Goal: Communication & Community: Answer question/provide support

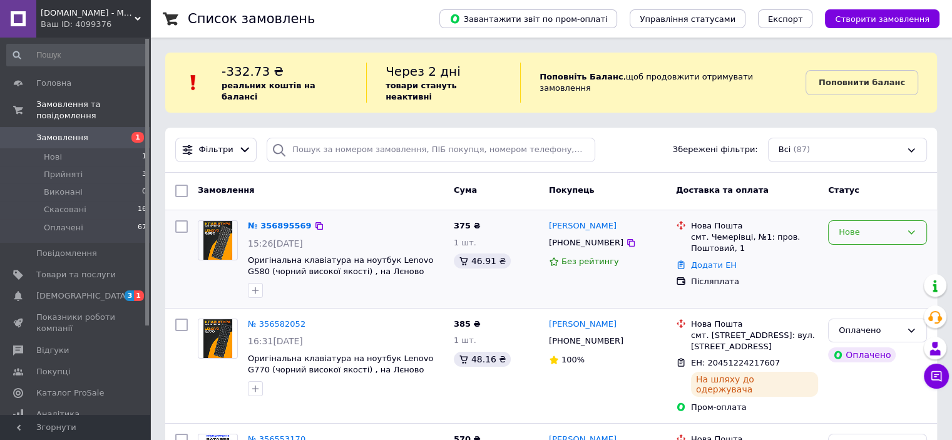
click at [860, 226] on div "Нове" at bounding box center [870, 232] width 63 height 13
click at [857, 247] on li "Прийнято" at bounding box center [878, 258] width 98 height 23
click at [272, 221] on link "№ 356895569" at bounding box center [277, 225] width 58 height 9
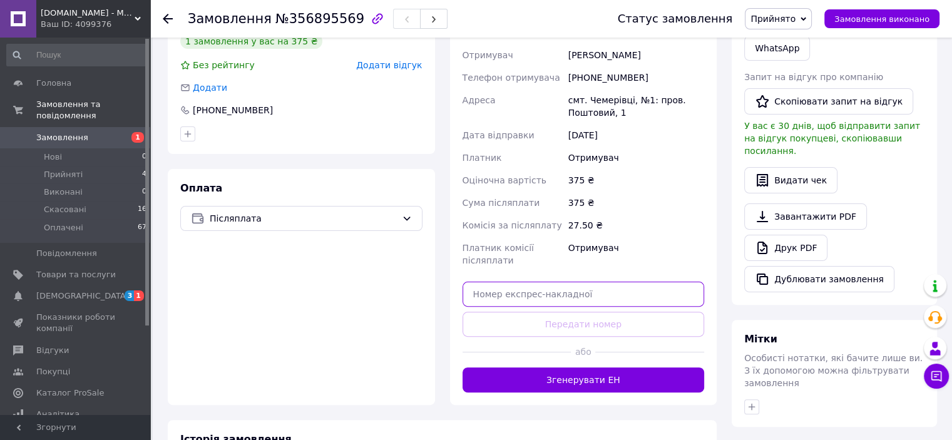
click at [583, 293] on input "text" at bounding box center [583, 294] width 242 height 25
paste input "20451225206479"
type input "20451225206479"
click at [594, 320] on button "Передати номер" at bounding box center [583, 324] width 242 height 25
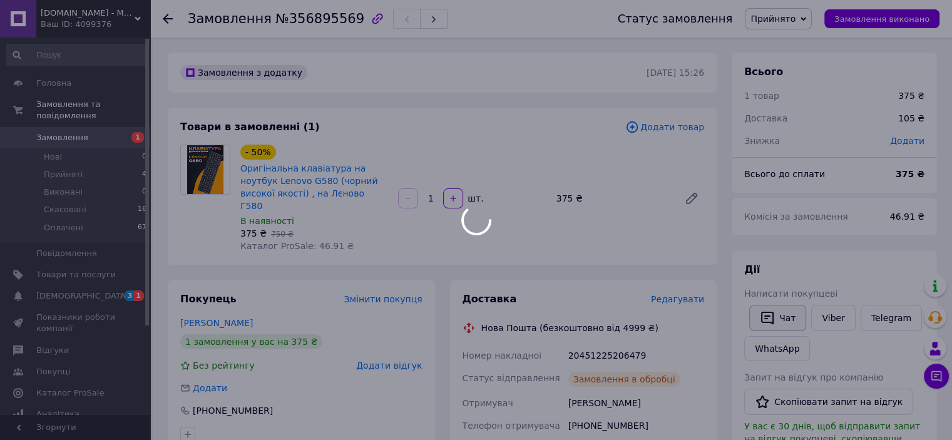
click at [773, 313] on div at bounding box center [476, 220] width 952 height 440
click at [780, 321] on div at bounding box center [476, 220] width 952 height 440
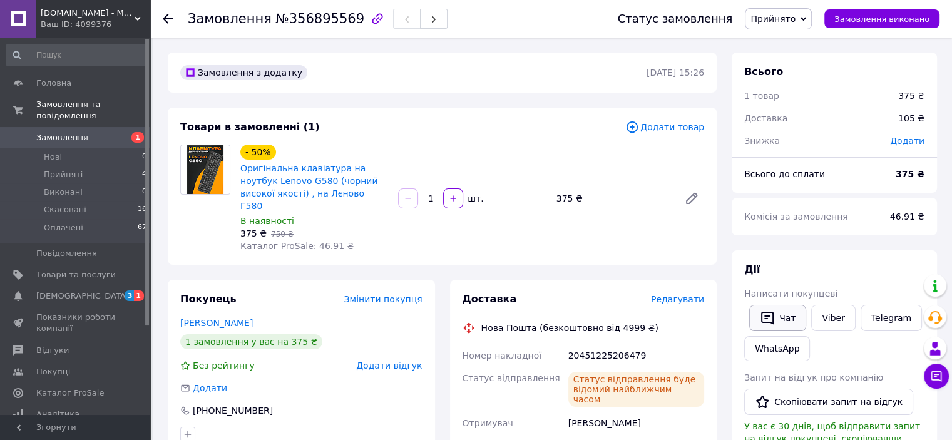
click at [763, 316] on icon "button" at bounding box center [767, 317] width 15 height 15
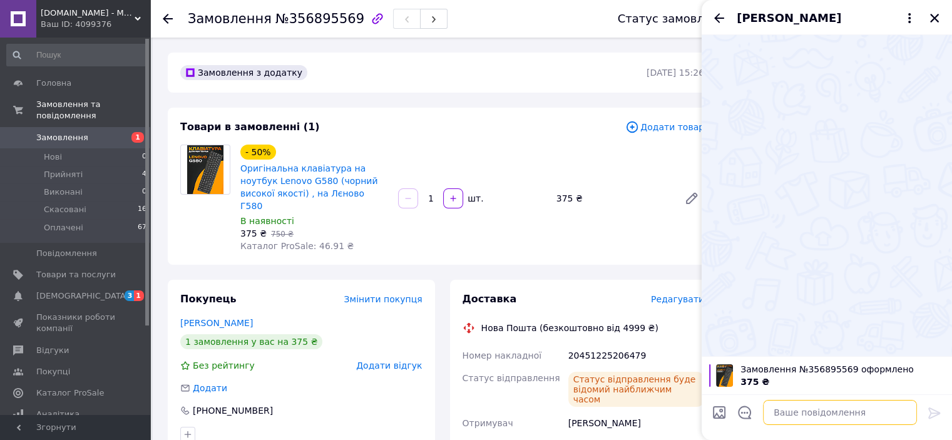
click at [805, 406] on textarea at bounding box center [840, 412] width 154 height 25
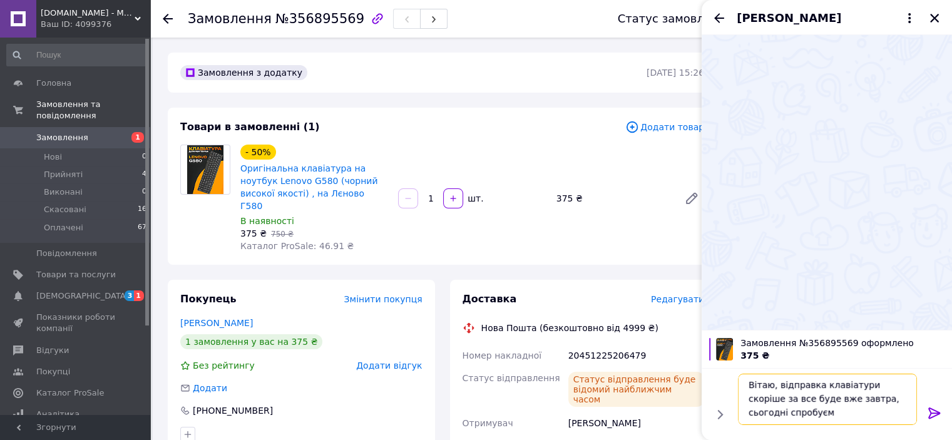
scroll to position [1, 0]
paste textarea "20451225206479"
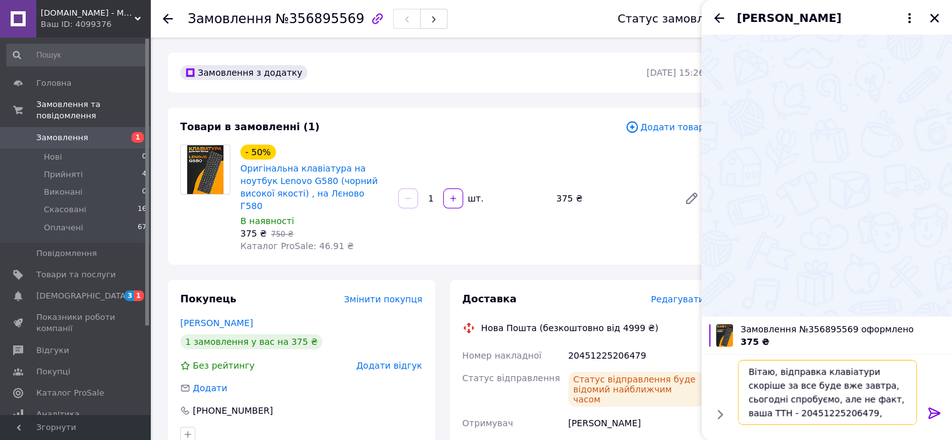
type textarea "Вітаю, відправка клавіатури скоріше за все буде вже завтра, сьогодні спробуємо,…"
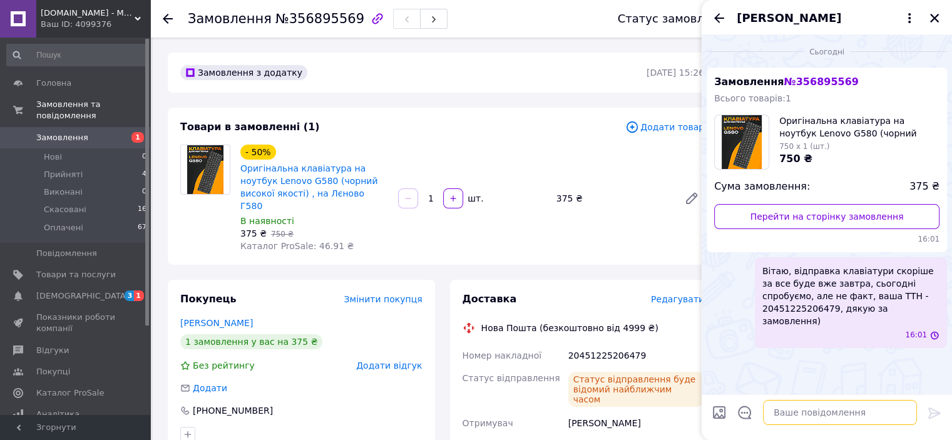
scroll to position [0, 0]
click at [929, 13] on icon "Закрити" at bounding box center [934, 18] width 11 height 11
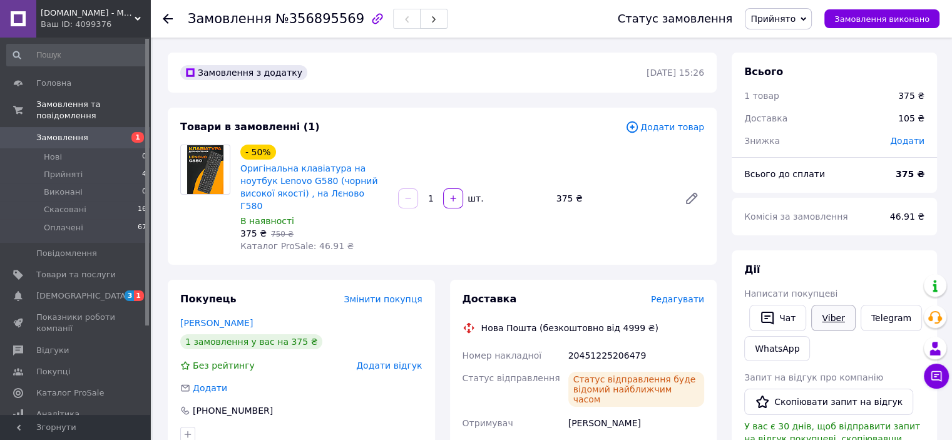
click at [847, 330] on link "Viber" at bounding box center [833, 318] width 44 height 26
